Goal: Find specific page/section: Find specific page/section

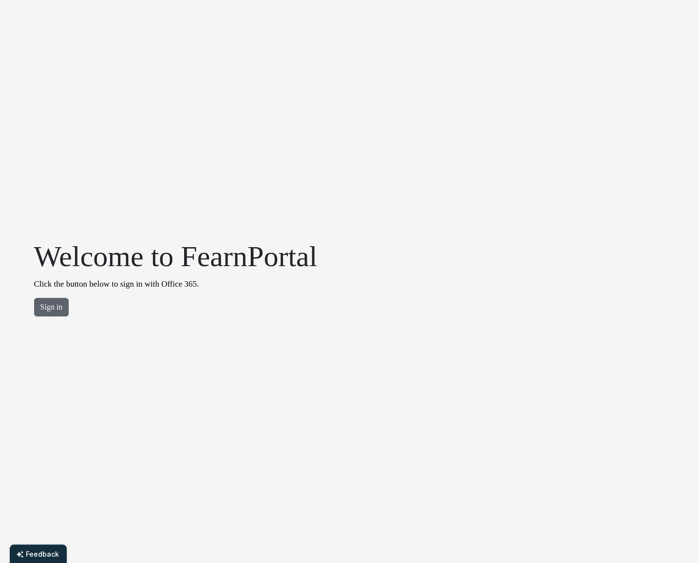
click at [46, 311] on button "Sign in" at bounding box center [51, 307] width 35 height 19
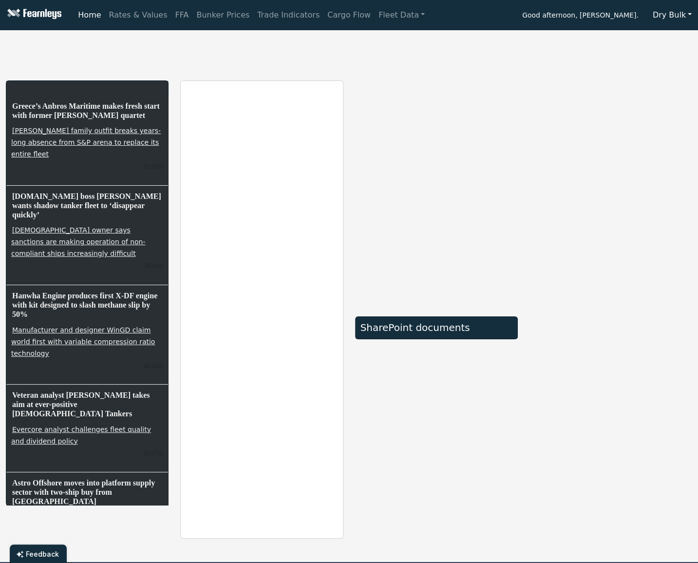
click at [682, 11] on button "Dry Bulk" at bounding box center [673, 15] width 52 height 19
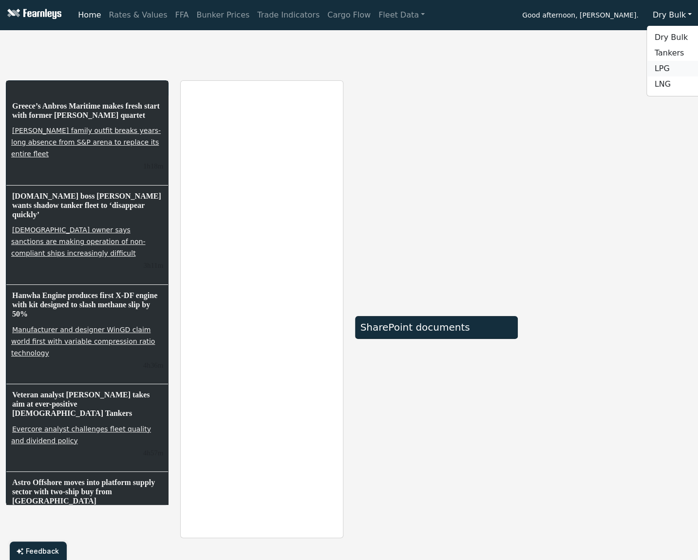
click at [661, 64] on link "LPG" at bounding box center [685, 69] width 77 height 16
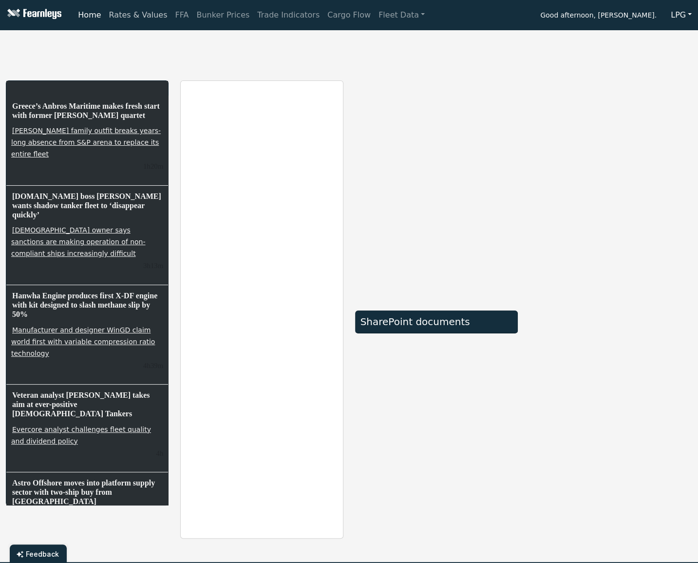
click at [154, 19] on link "Rates & Values" at bounding box center [138, 14] width 66 height 19
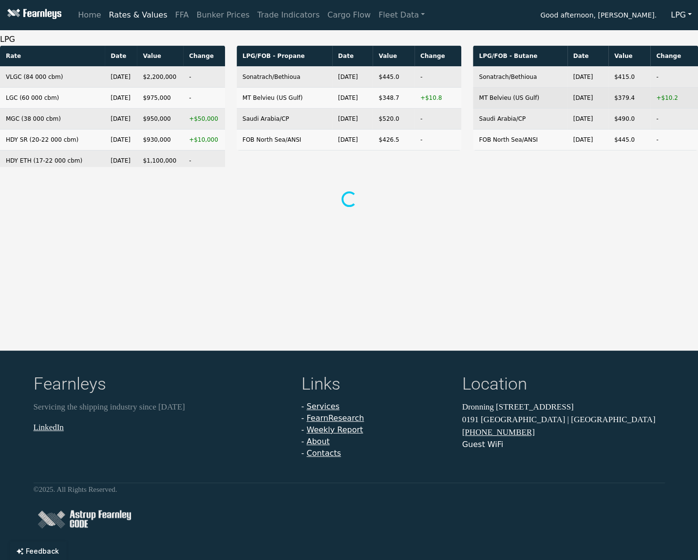
scroll to position [2, 0]
